Goal: Use online tool/utility: Use online tool/utility

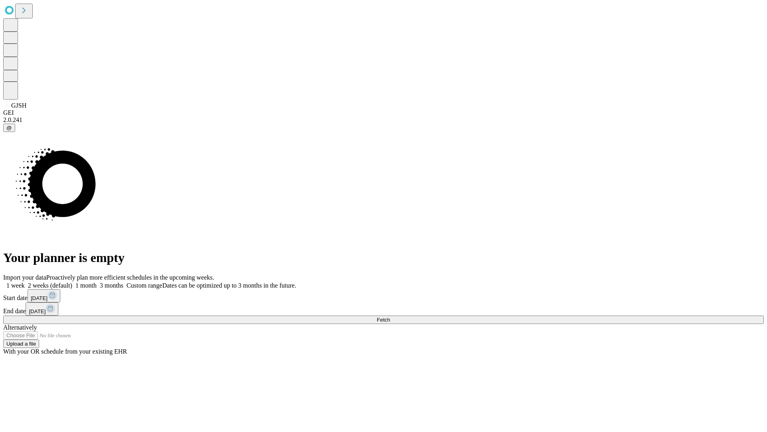
click at [390, 316] on span "Fetch" at bounding box center [383, 319] width 13 height 6
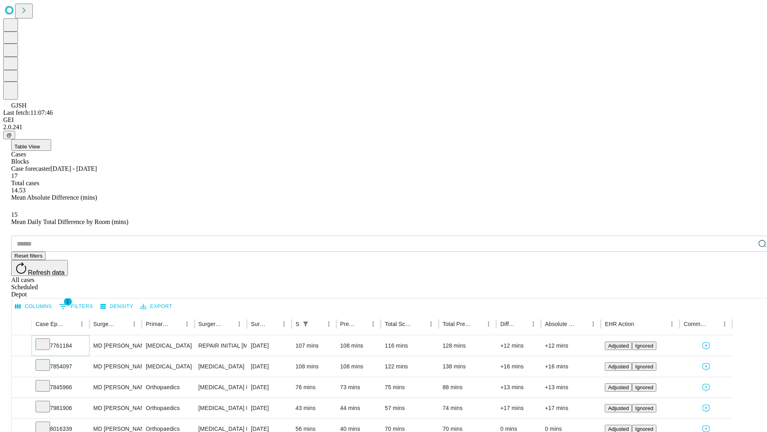
click at [47, 339] on icon at bounding box center [43, 343] width 8 height 8
